Goal: Communication & Community: Answer question/provide support

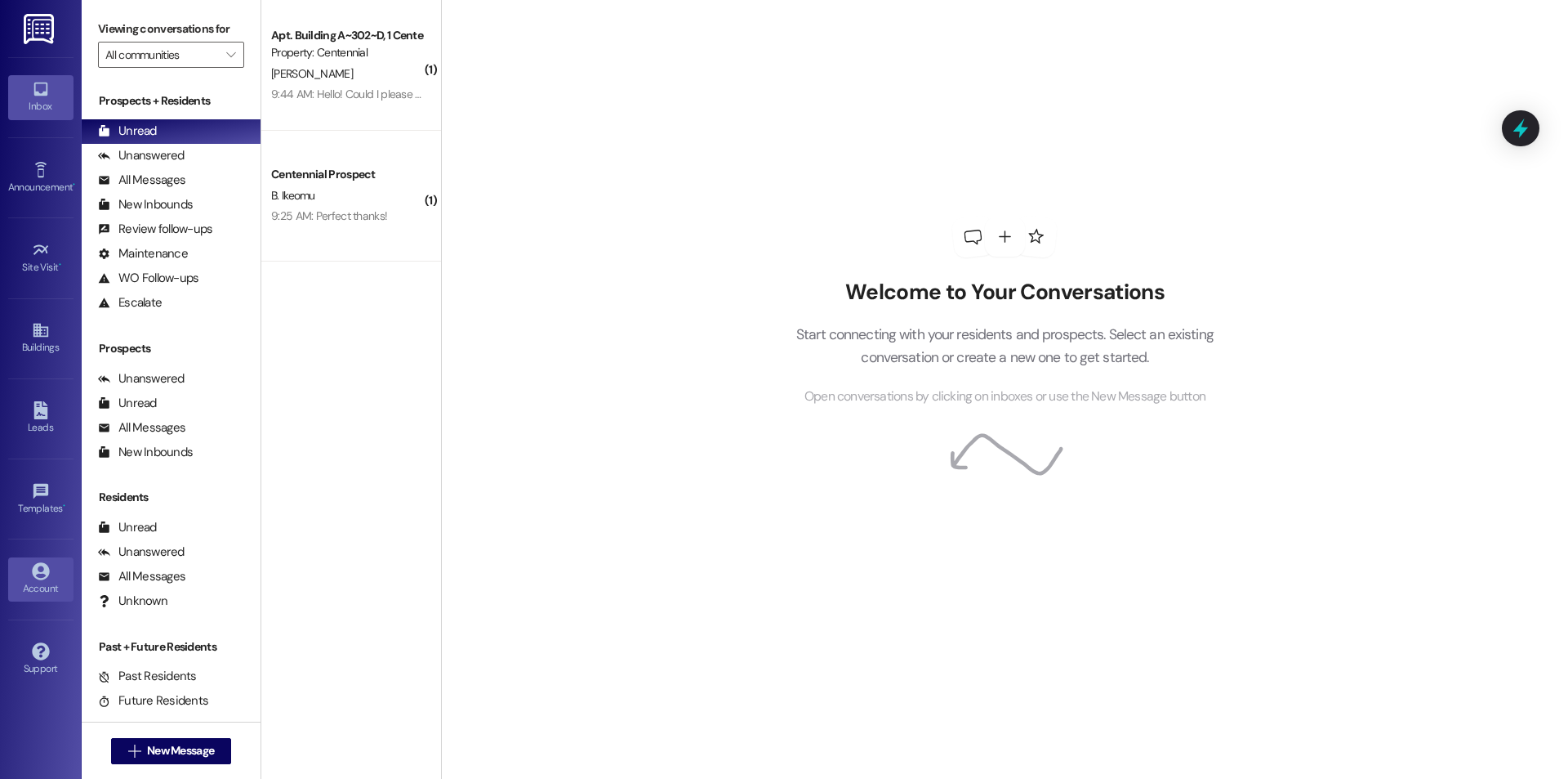
click at [43, 591] on div "Account" at bounding box center [41, 588] width 81 height 16
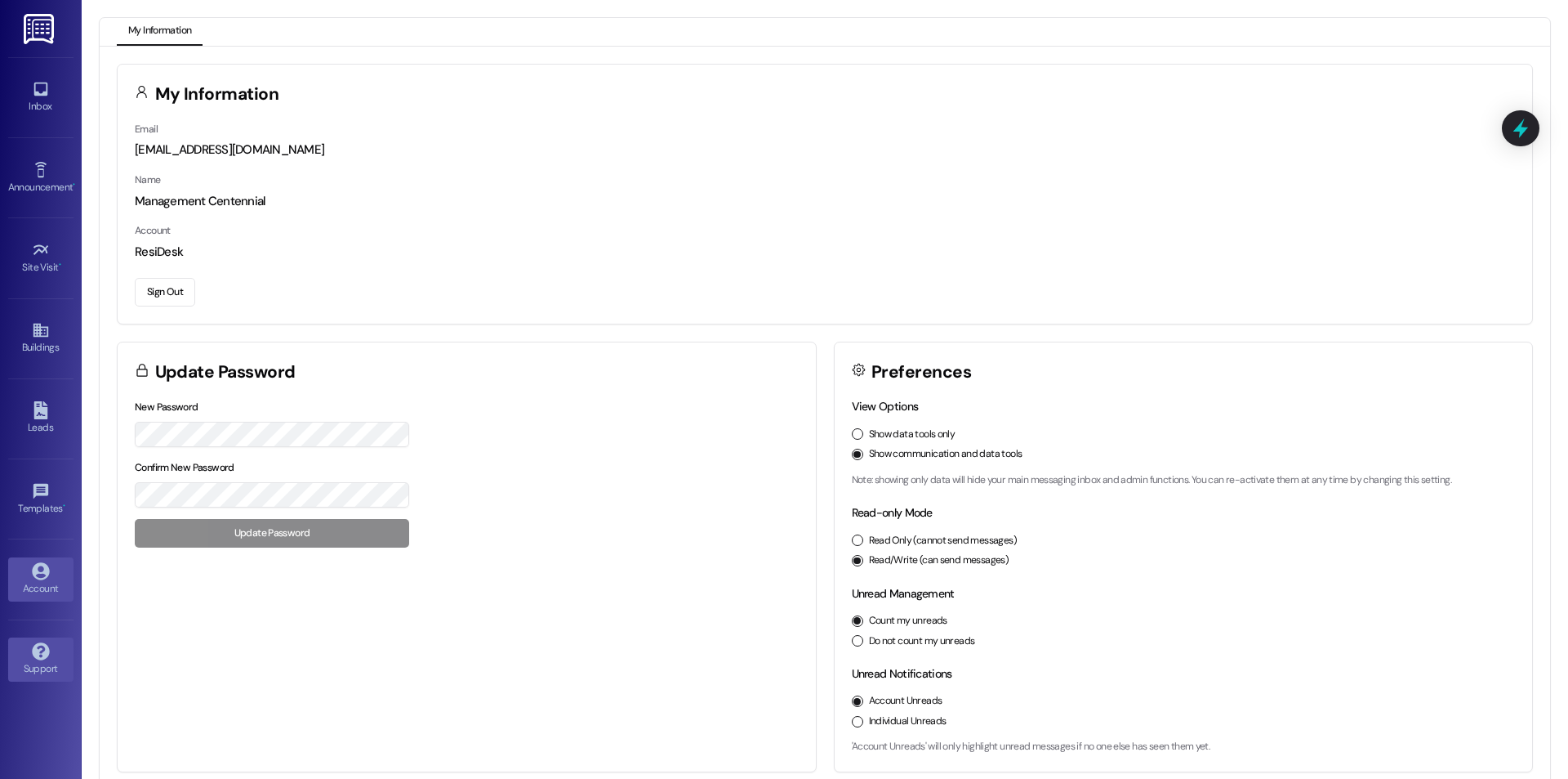
click at [53, 665] on div "Support" at bounding box center [41, 667] width 81 height 16
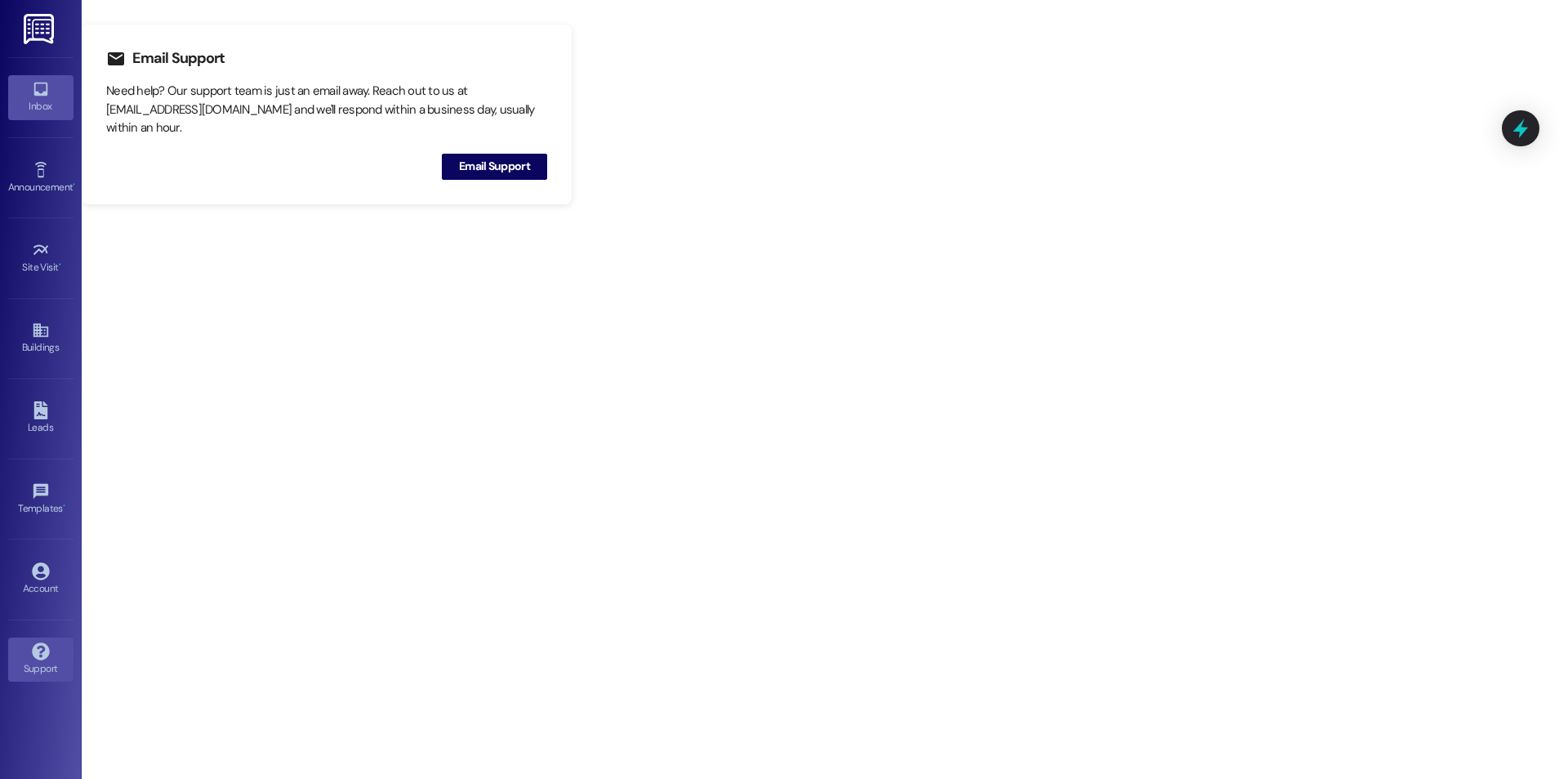
click at [30, 104] on div "Inbox" at bounding box center [41, 106] width 81 height 16
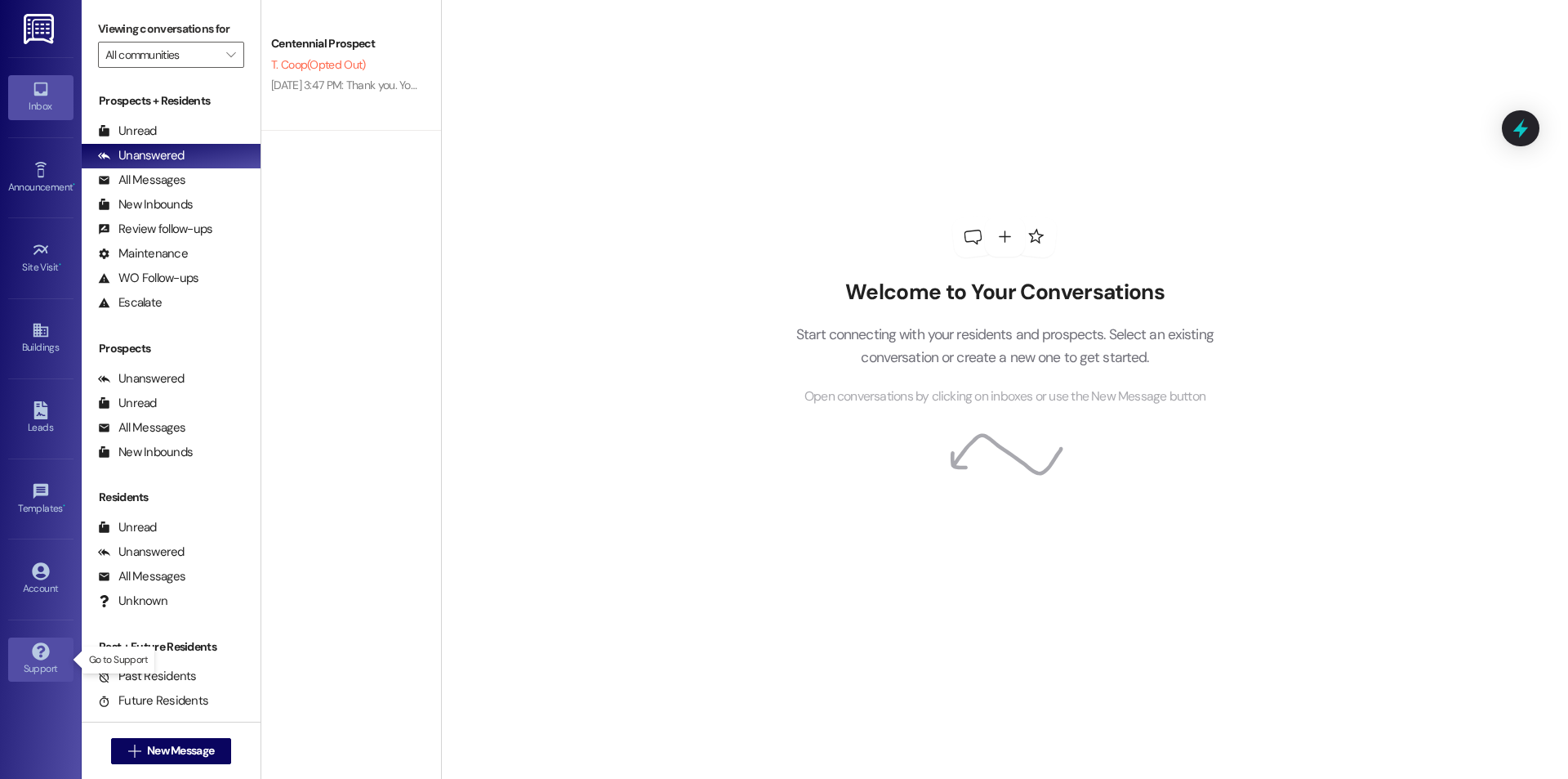
click at [33, 667] on div "Support" at bounding box center [41, 667] width 81 height 16
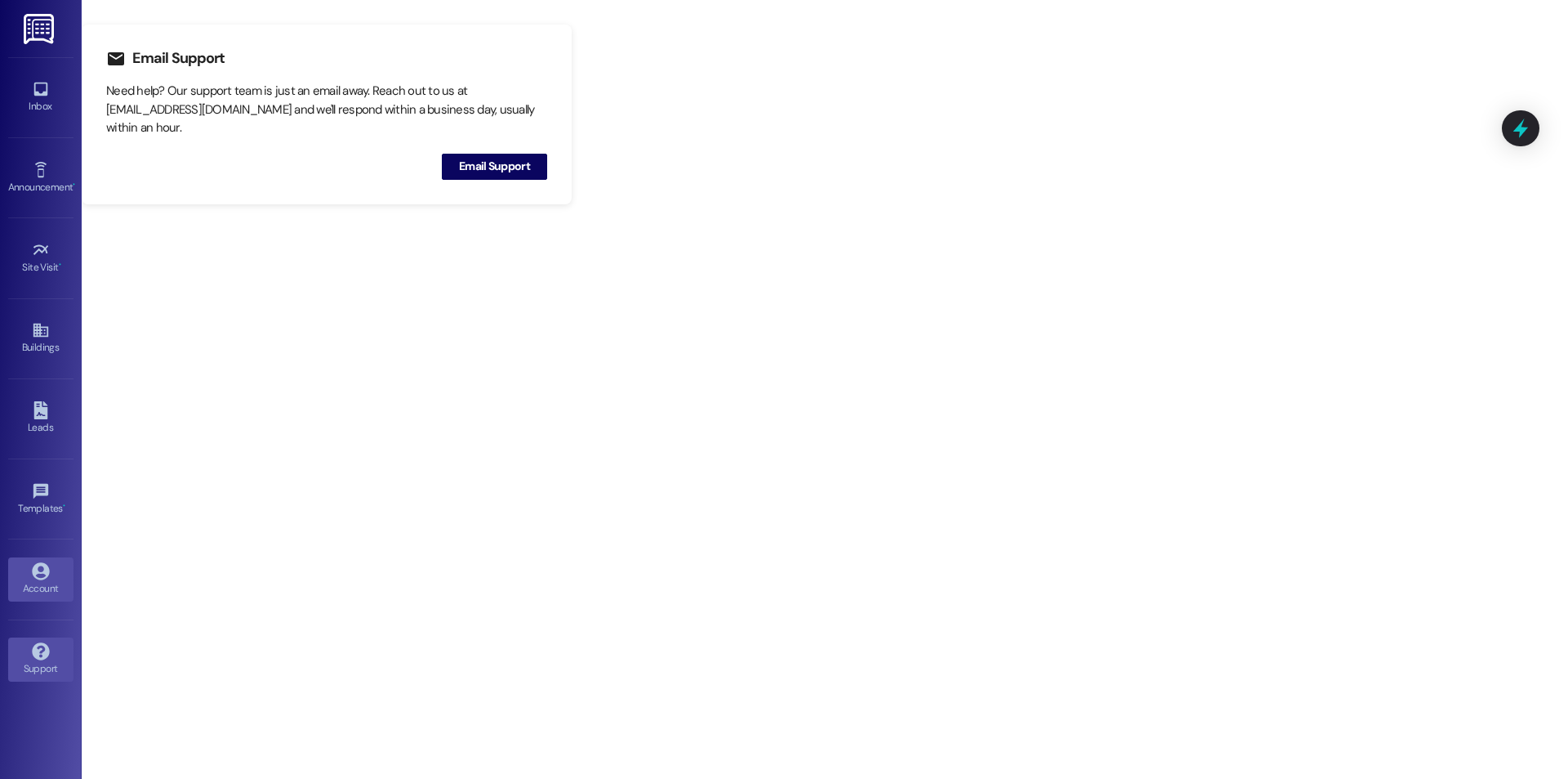
click at [42, 580] on div "Account" at bounding box center [41, 588] width 81 height 16
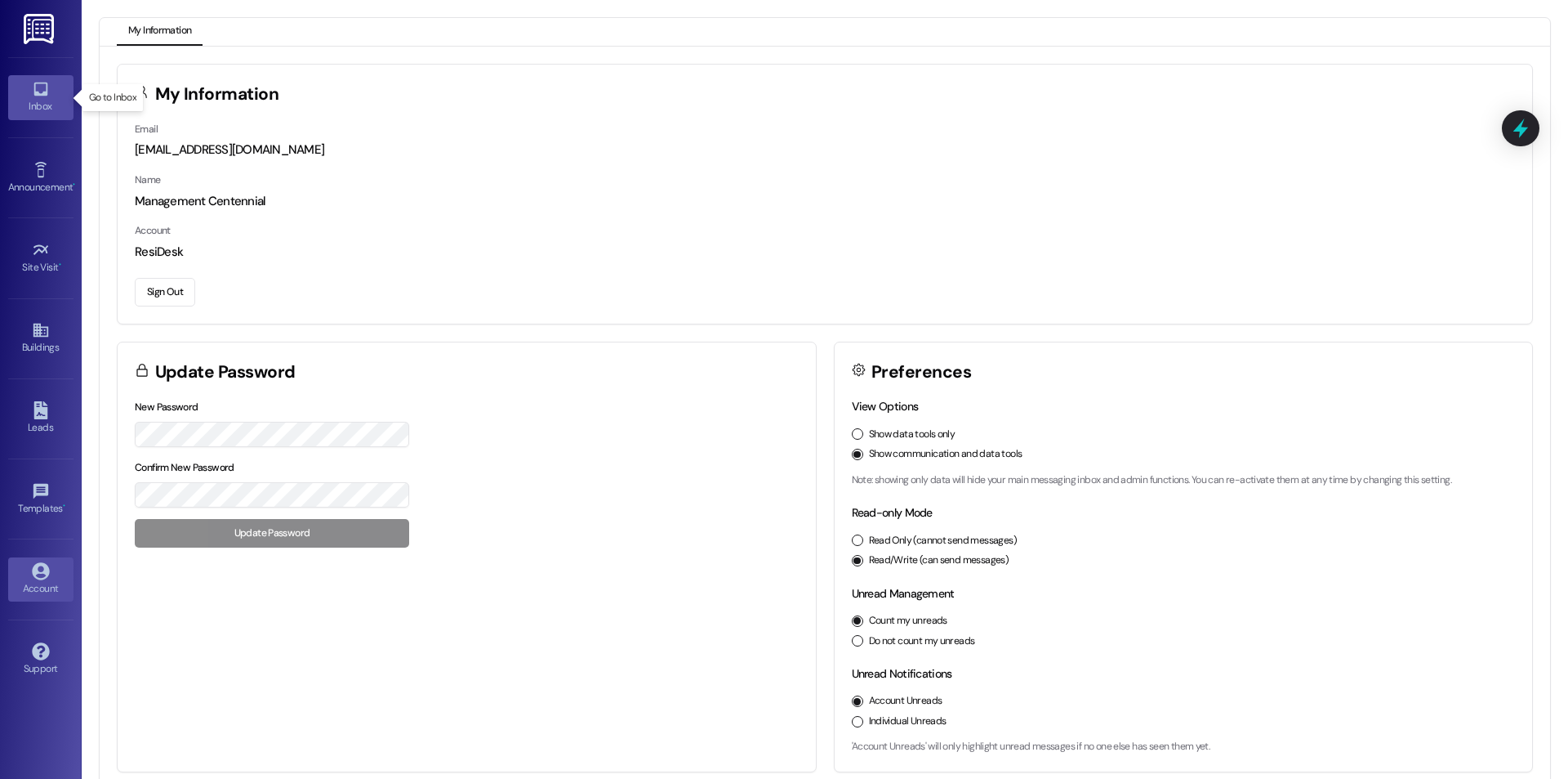
click at [28, 95] on link "Inbox" at bounding box center [41, 97] width 65 height 44
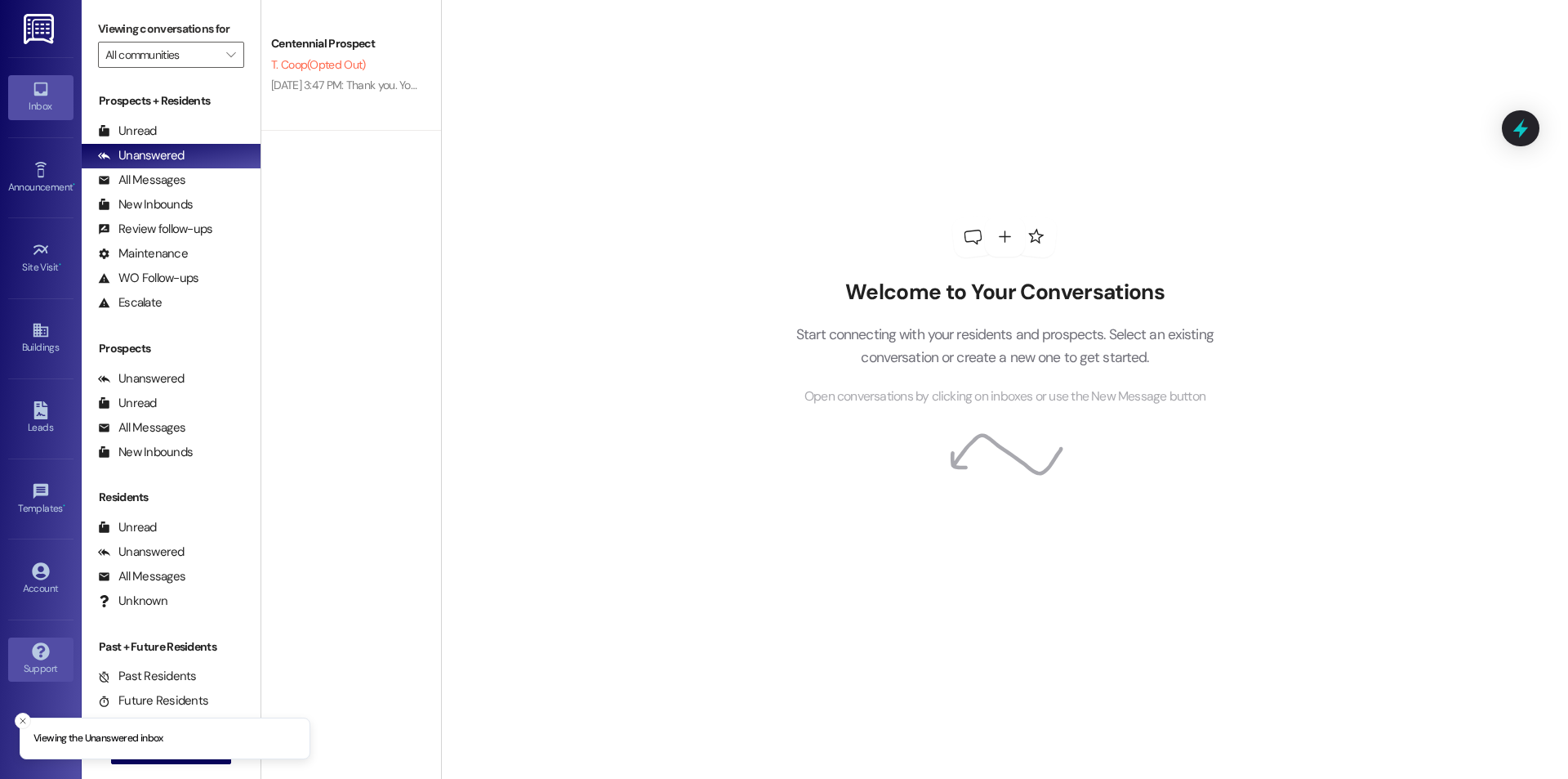
click at [32, 652] on icon at bounding box center [41, 650] width 17 height 17
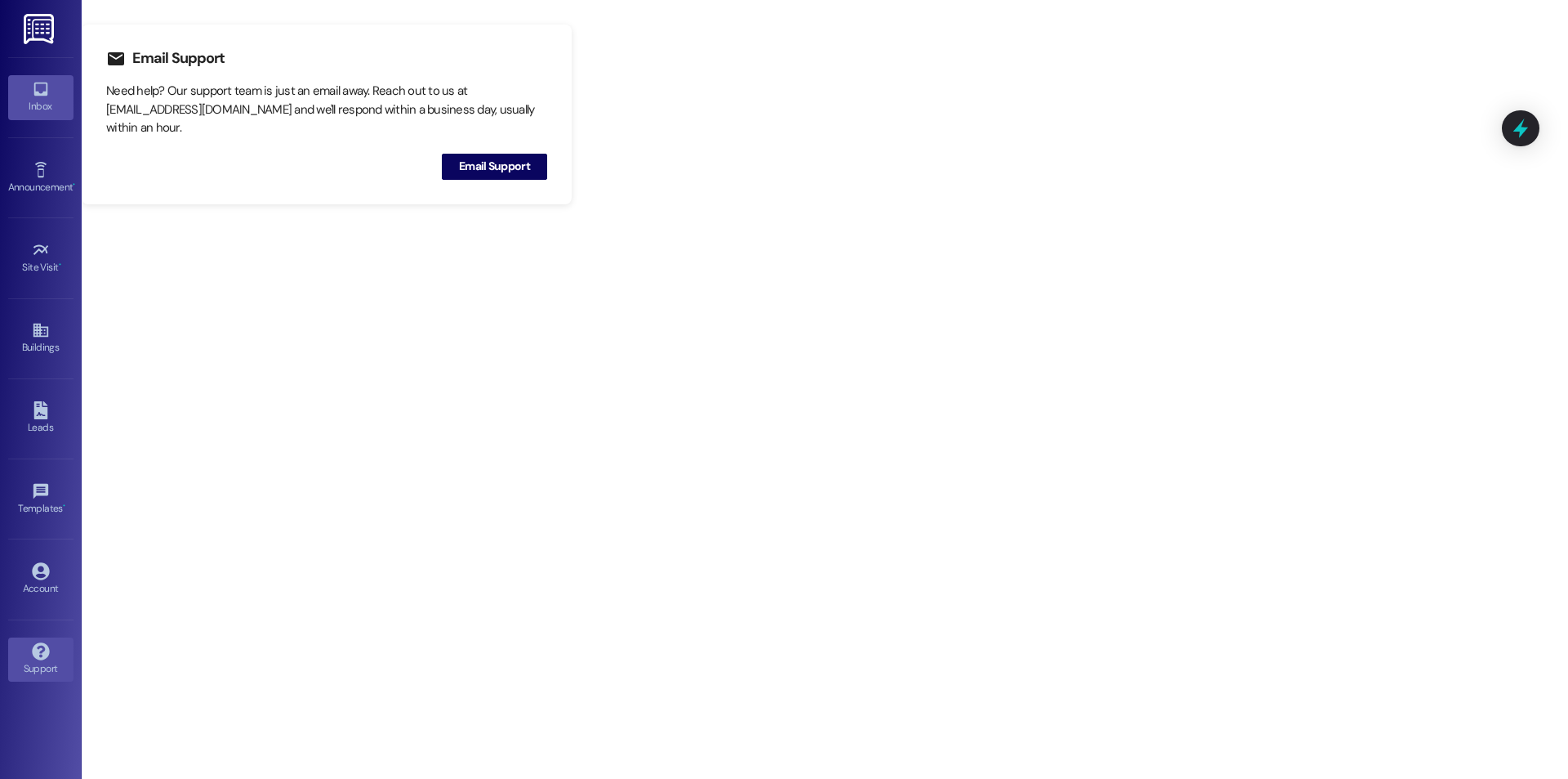
click at [38, 98] on div "Inbox" at bounding box center [41, 106] width 81 height 16
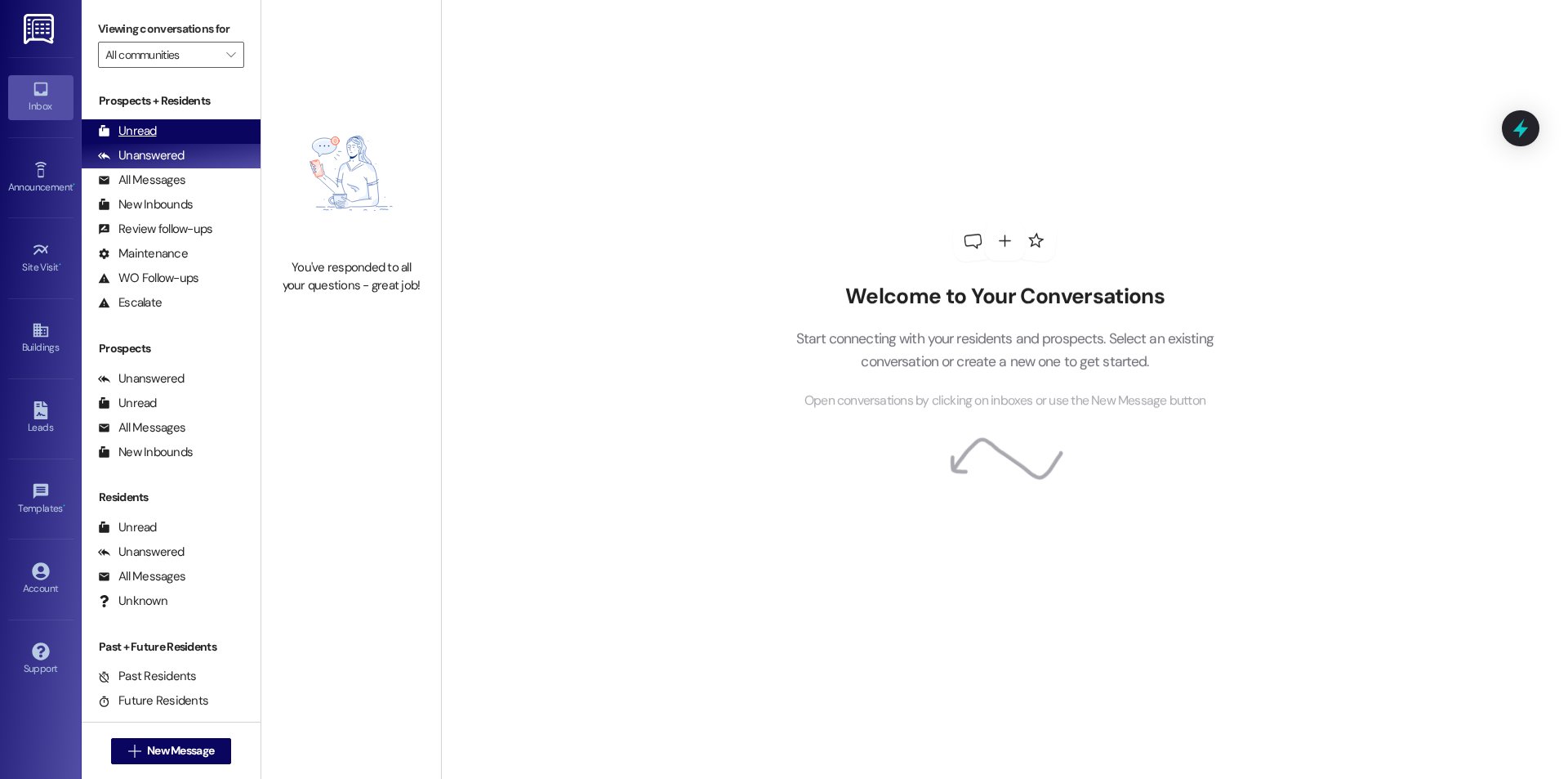
click at [156, 120] on div "Unread (0)" at bounding box center [170, 132] width 179 height 25
